Goal: Navigation & Orientation: Find specific page/section

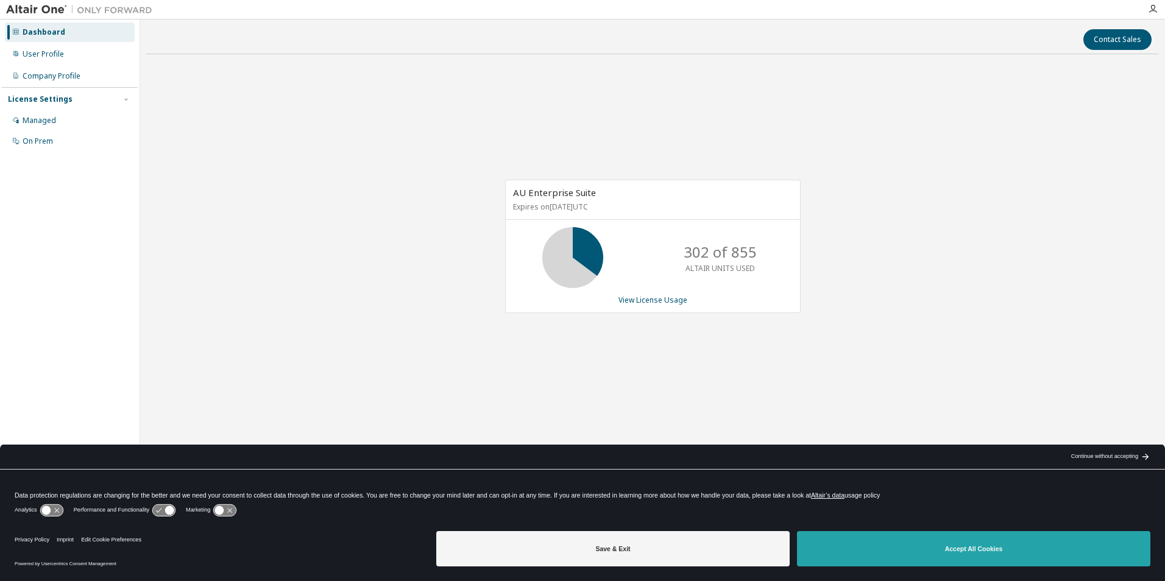
click at [903, 542] on button "Accept All Cookies" at bounding box center [974, 549] width 354 height 35
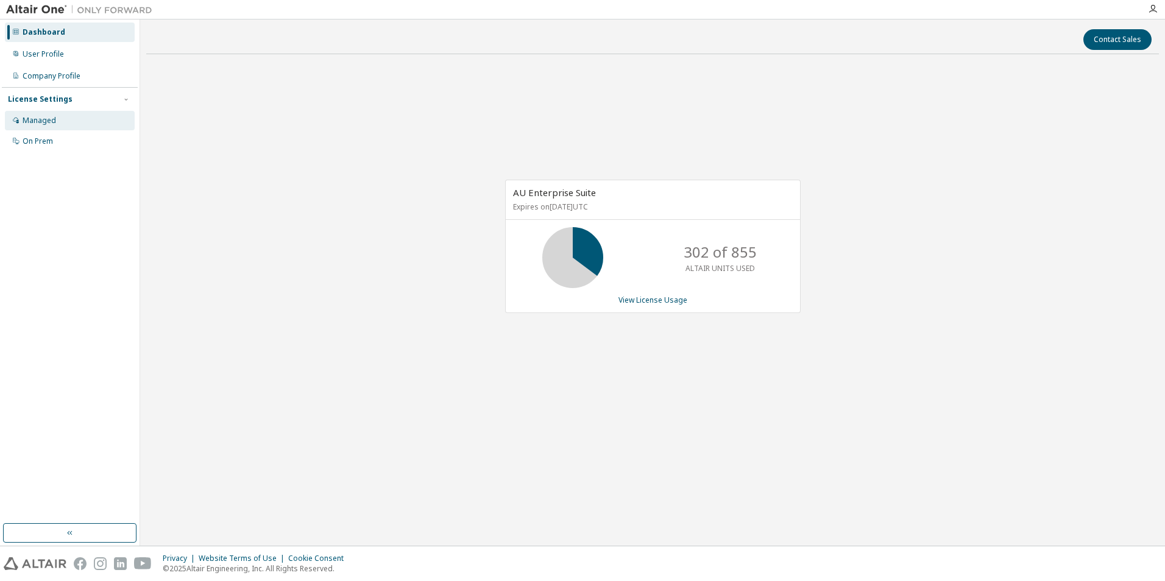
click at [43, 126] on div "Managed" at bounding box center [70, 121] width 130 height 20
